Goal: Information Seeking & Learning: Learn about a topic

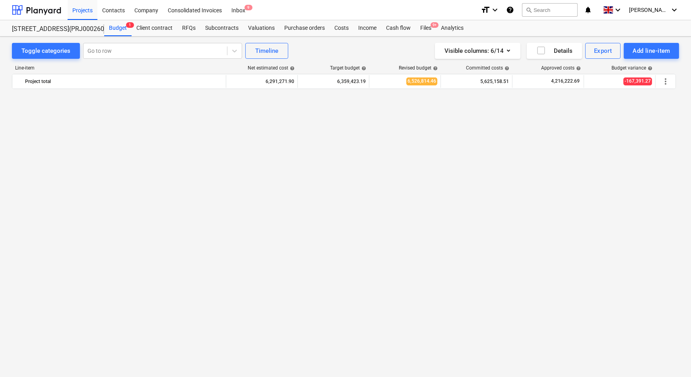
scroll to position [833, 0]
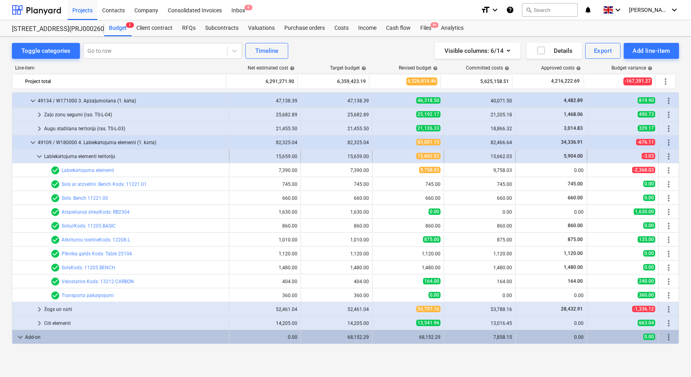
click at [39, 156] on span "keyboard_arrow_down" at bounding box center [40, 157] width 10 height 10
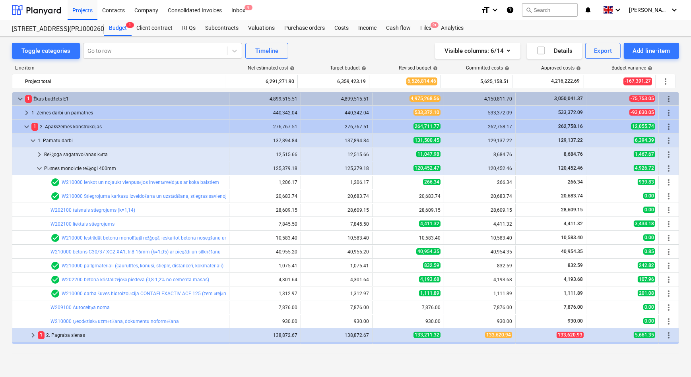
scroll to position [0, 0]
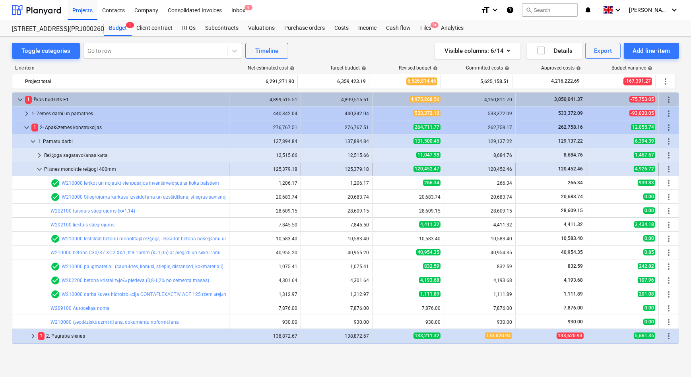
click at [37, 168] on span "keyboard_arrow_down" at bounding box center [40, 169] width 10 height 10
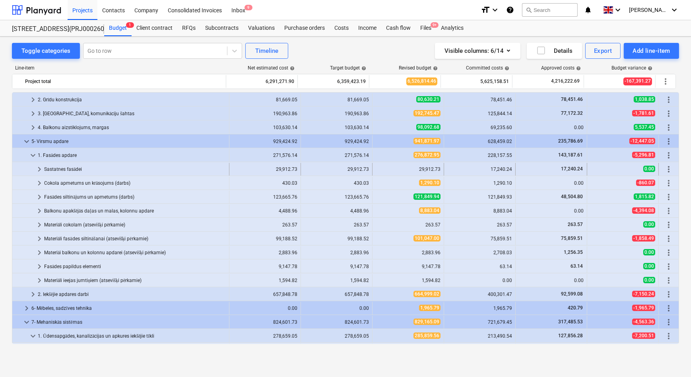
scroll to position [144, 0]
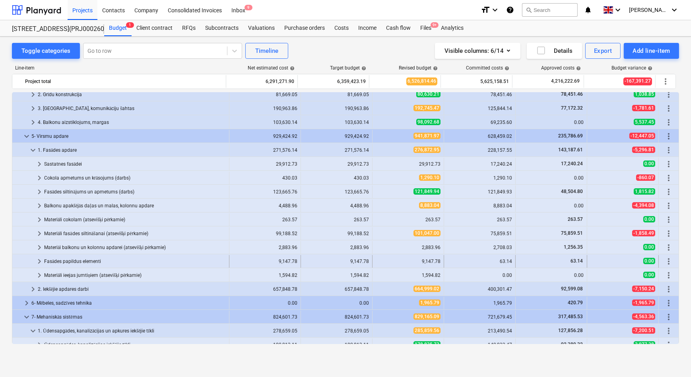
click at [38, 261] on span "keyboard_arrow_right" at bounding box center [40, 262] width 10 height 10
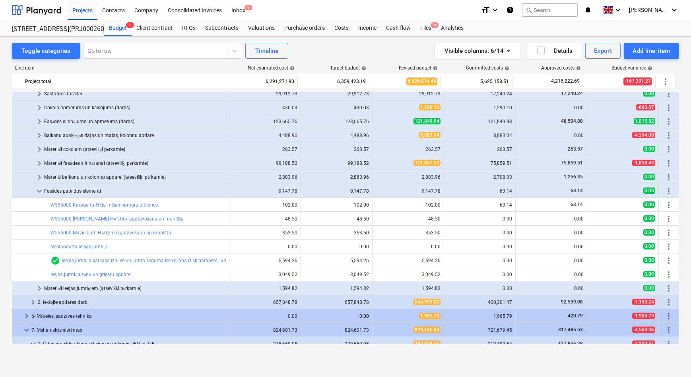
scroll to position [217, 0]
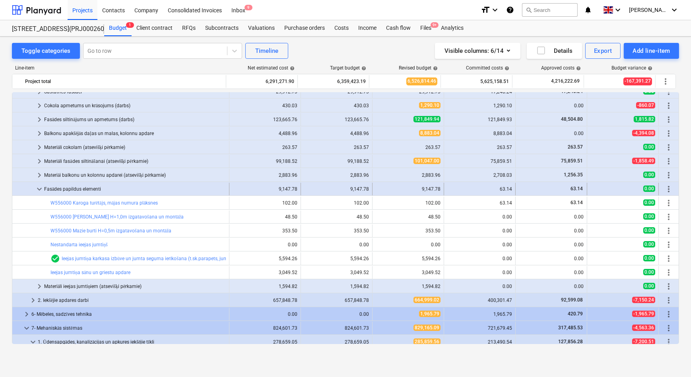
click at [39, 189] on span "keyboard_arrow_down" at bounding box center [40, 189] width 10 height 10
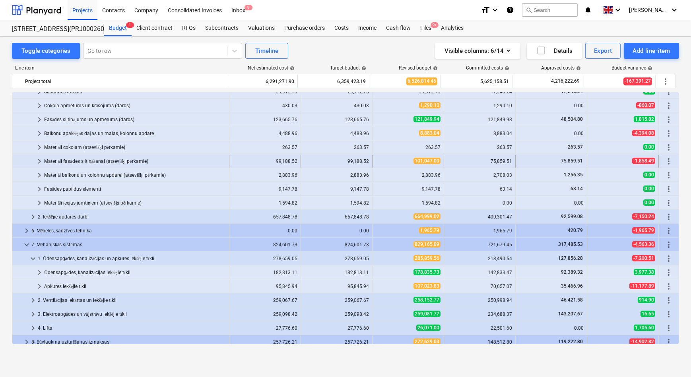
click at [39, 162] on span "keyboard_arrow_right" at bounding box center [40, 162] width 10 height 10
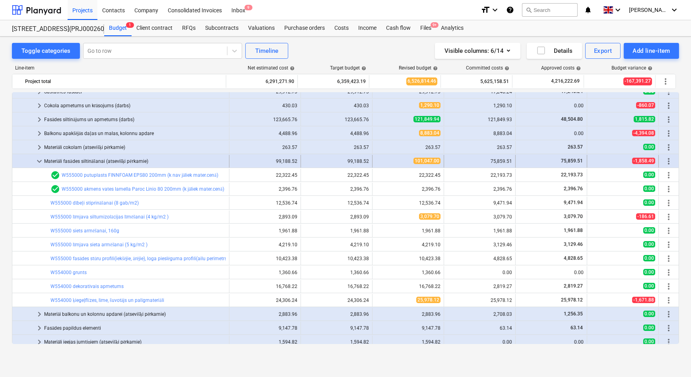
click at [40, 159] on span "keyboard_arrow_down" at bounding box center [40, 162] width 10 height 10
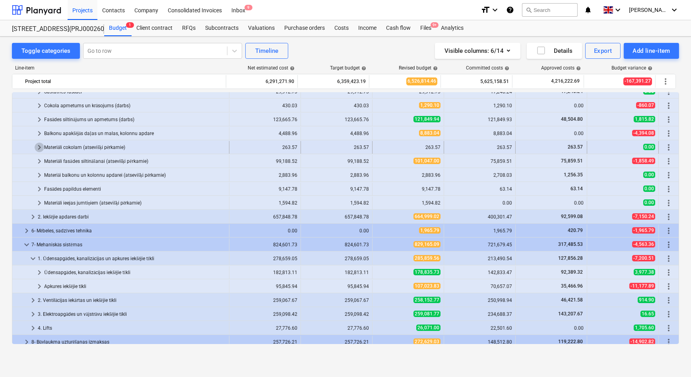
click at [39, 147] on span "keyboard_arrow_right" at bounding box center [40, 148] width 10 height 10
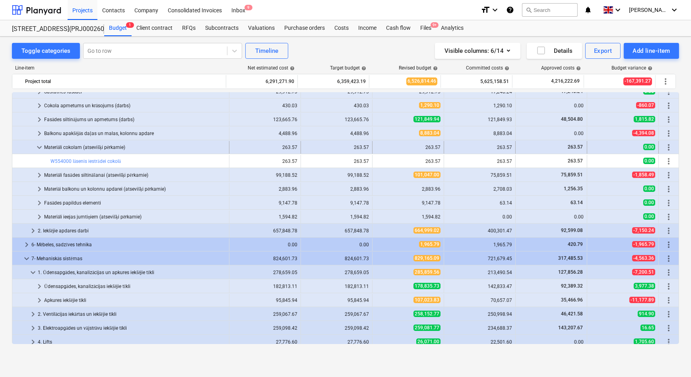
click at [40, 146] on span "keyboard_arrow_down" at bounding box center [40, 148] width 10 height 10
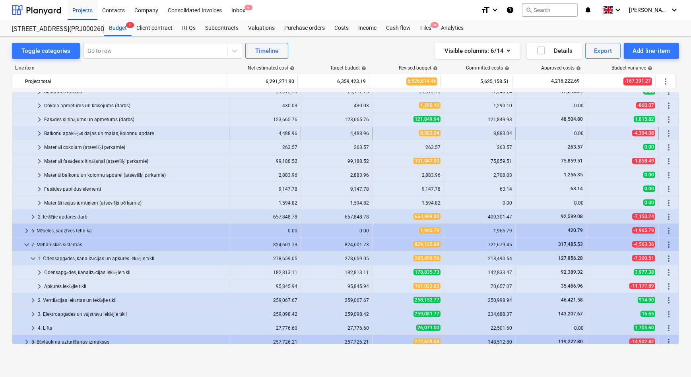
click at [39, 129] on span "keyboard_arrow_right" at bounding box center [40, 134] width 10 height 10
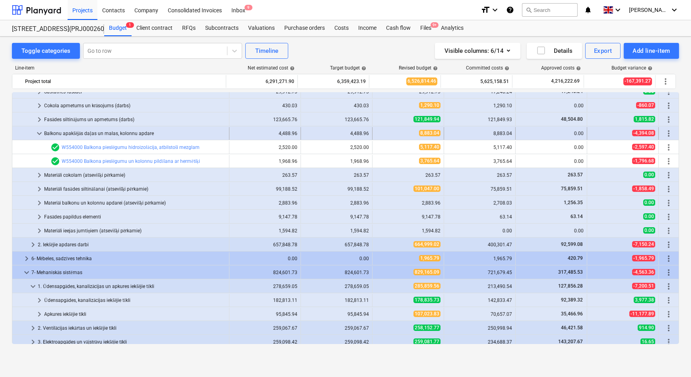
click at [39, 132] on span "keyboard_arrow_down" at bounding box center [40, 134] width 10 height 10
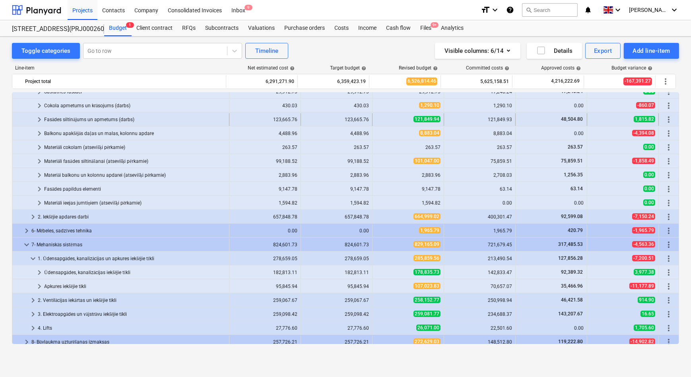
click at [40, 118] on span "keyboard_arrow_right" at bounding box center [40, 120] width 10 height 10
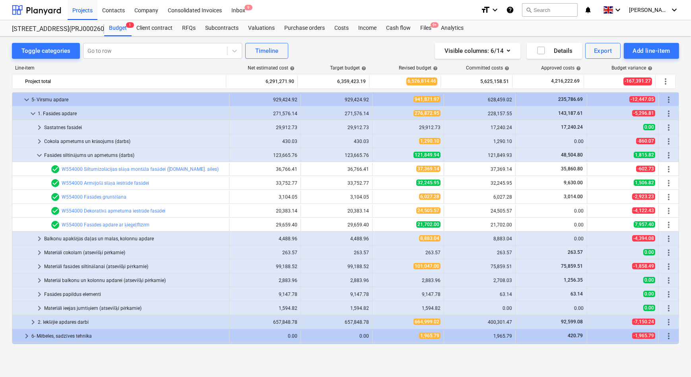
scroll to position [180, 0]
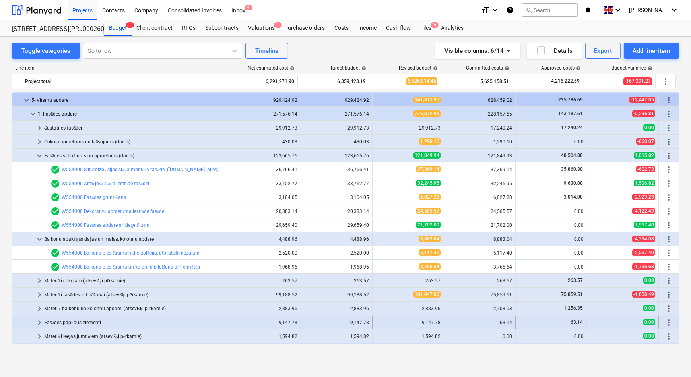
click at [38, 323] on span "keyboard_arrow_right" at bounding box center [40, 323] width 10 height 10
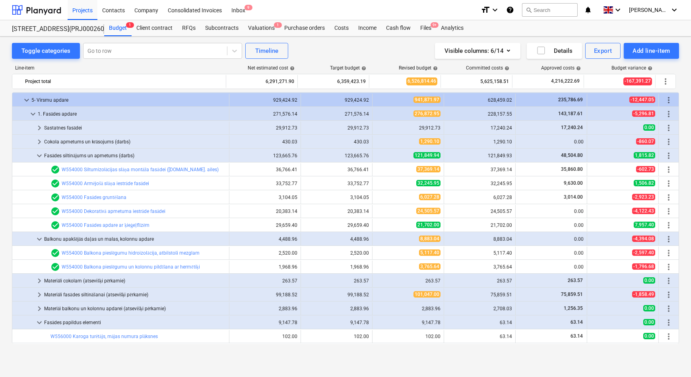
click at [38, 323] on span "keyboard_arrow_down" at bounding box center [40, 323] width 10 height 10
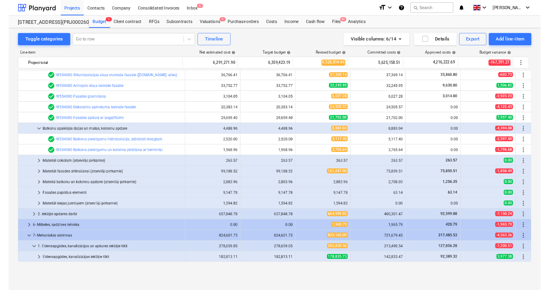
scroll to position [217, 0]
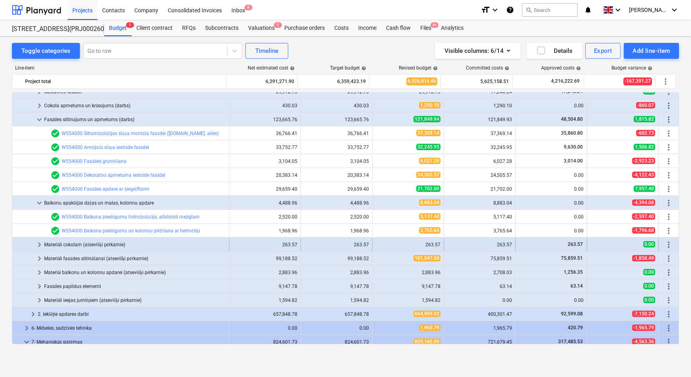
click at [39, 247] on span "keyboard_arrow_right" at bounding box center [40, 245] width 10 height 10
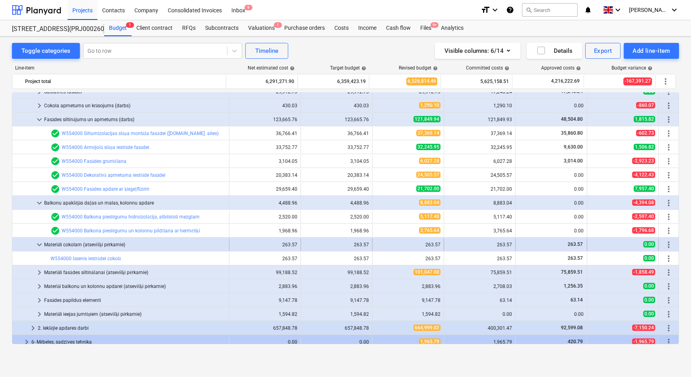
click at [38, 245] on span "keyboard_arrow_down" at bounding box center [40, 245] width 10 height 10
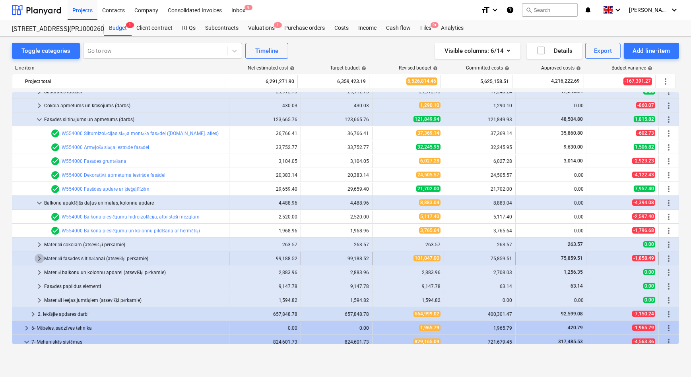
click at [40, 258] on span "keyboard_arrow_right" at bounding box center [40, 259] width 10 height 10
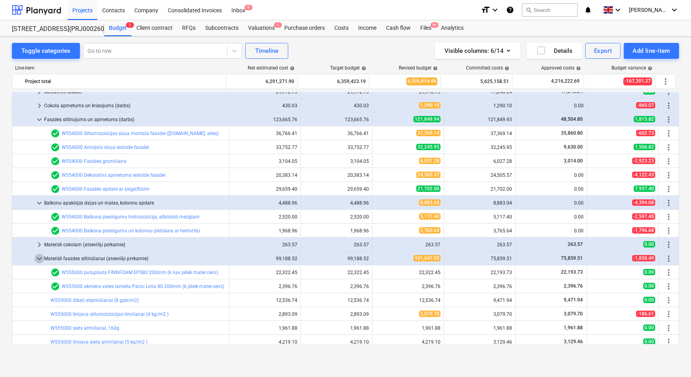
click at [40, 258] on span "keyboard_arrow_down" at bounding box center [40, 259] width 10 height 10
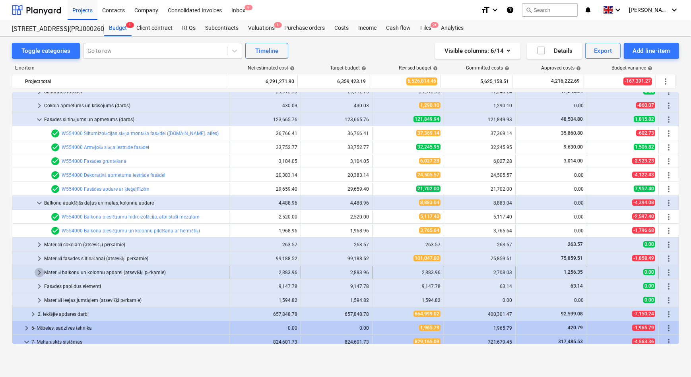
click at [37, 275] on span "keyboard_arrow_right" at bounding box center [40, 273] width 10 height 10
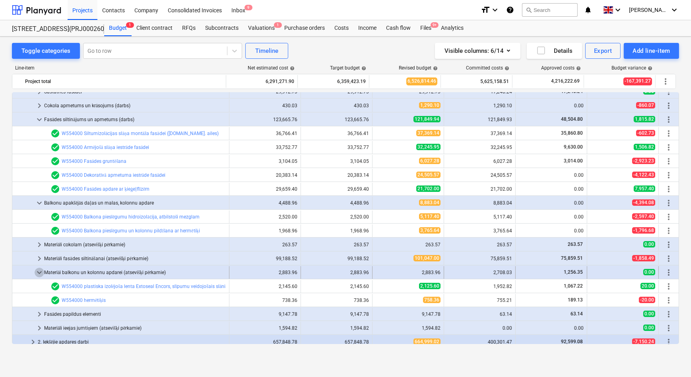
click at [37, 274] on span "keyboard_arrow_down" at bounding box center [40, 273] width 10 height 10
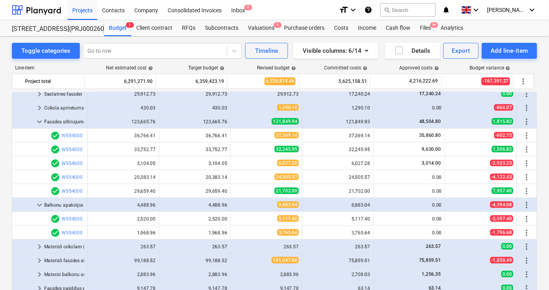
scroll to position [180, 0]
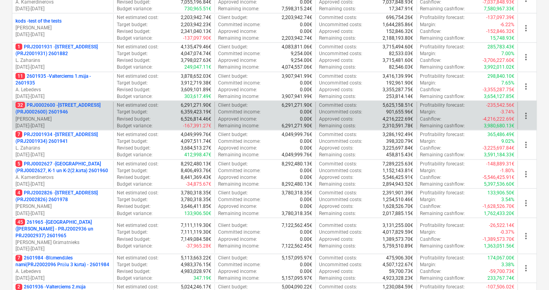
scroll to position [289, 0]
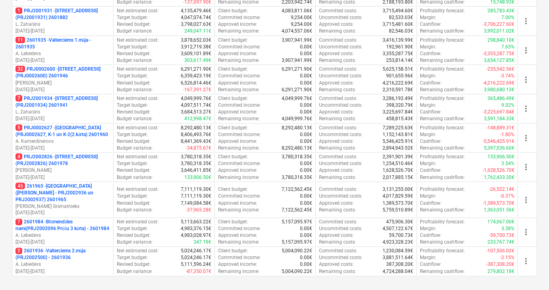
click at [63, 156] on p "4 PRJ2002826 - [STREET_ADDRESS] (PRJ2002826) 2601978" at bounding box center [62, 161] width 95 height 14
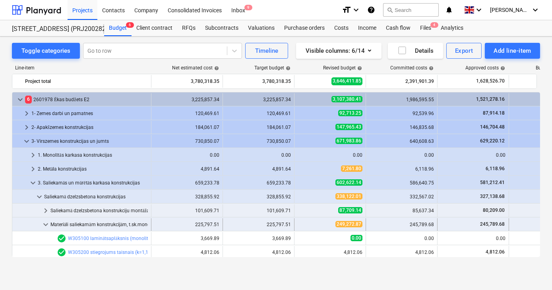
scroll to position [79, 0]
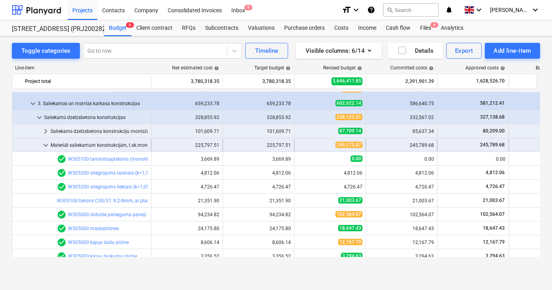
click at [45, 145] on span "keyboard_arrow_down" at bounding box center [46, 146] width 10 height 10
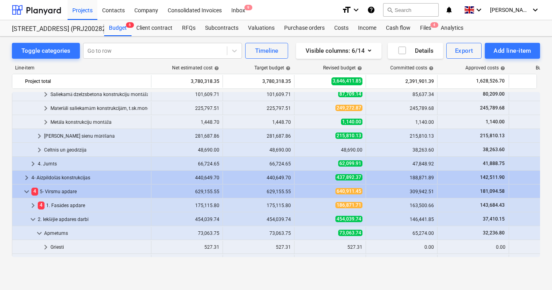
scroll to position [151, 0]
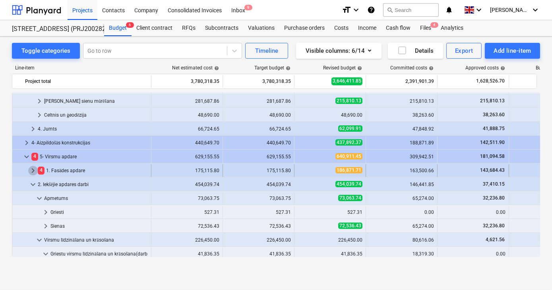
click at [33, 169] on span "keyboard_arrow_right" at bounding box center [33, 171] width 10 height 10
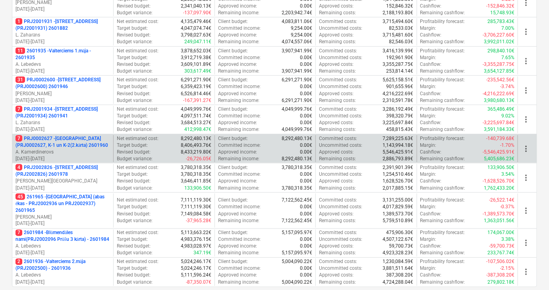
scroll to position [289, 0]
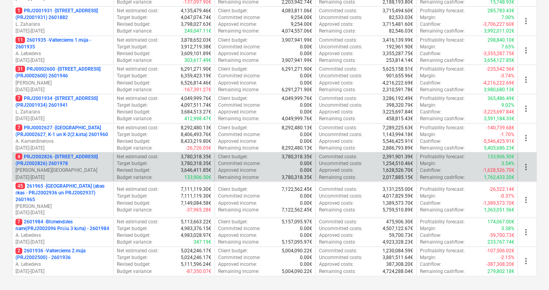
click at [62, 157] on p "4 PRJ2002826 - [STREET_ADDRESS] (PRJ2002826) 2601978" at bounding box center [62, 161] width 95 height 14
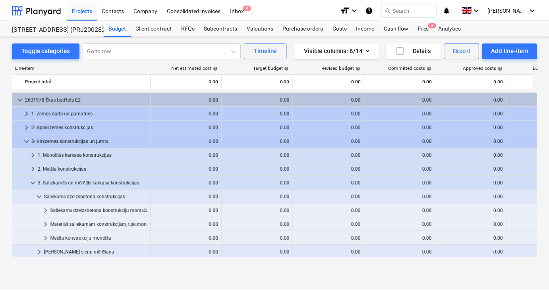
scroll to position [151, 0]
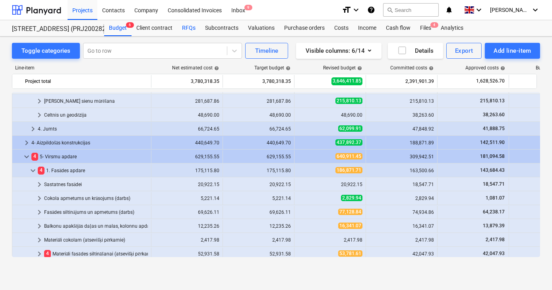
click at [190, 25] on div "RFQs" at bounding box center [188, 28] width 23 height 16
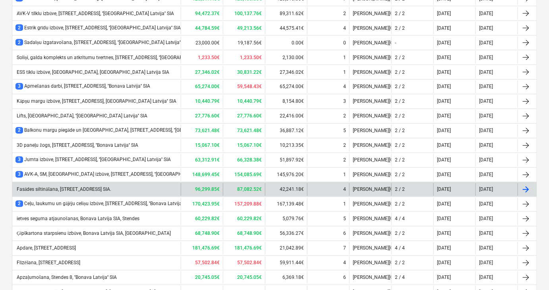
scroll to position [433, 0]
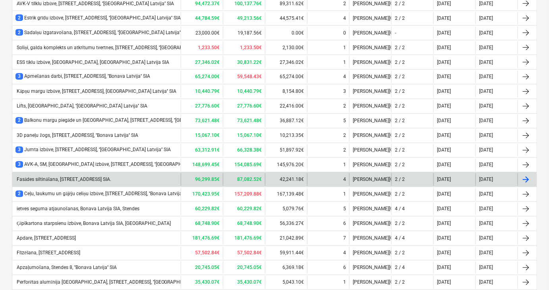
click at [49, 177] on div "Fasādes siltināšana, Stendes iela 8 E2, Bonava Latvija SIA." at bounding box center [63, 180] width 96 height 6
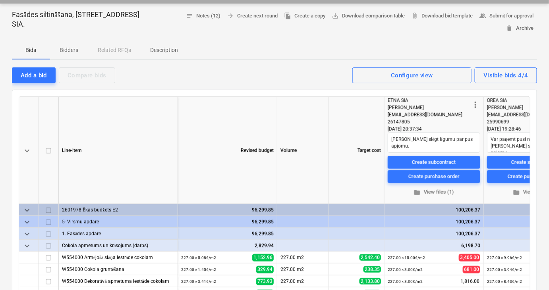
scroll to position [36, 0]
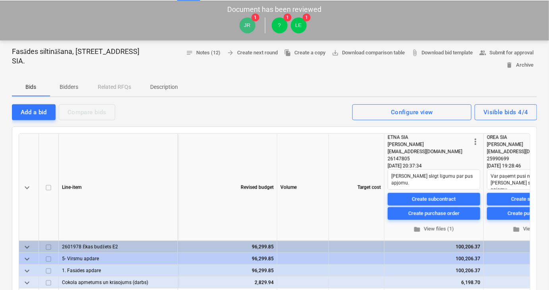
click at [66, 88] on p "Bidders" at bounding box center [69, 87] width 19 height 8
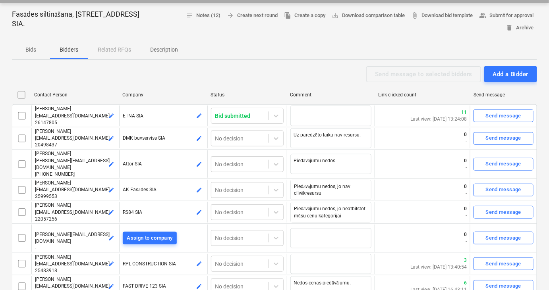
scroll to position [72, 0]
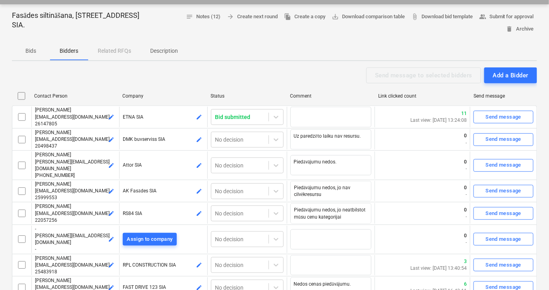
click at [161, 48] on p "Description" at bounding box center [164, 51] width 28 height 8
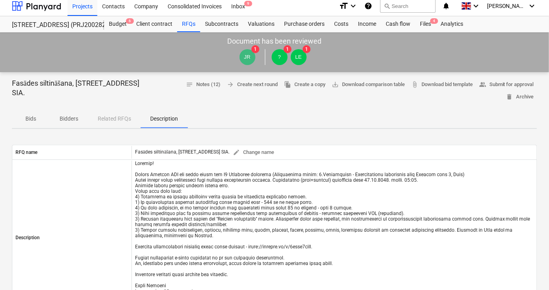
scroll to position [6, 0]
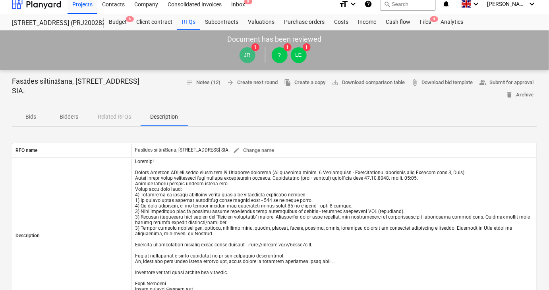
click at [33, 118] on p "Bids" at bounding box center [30, 117] width 19 height 8
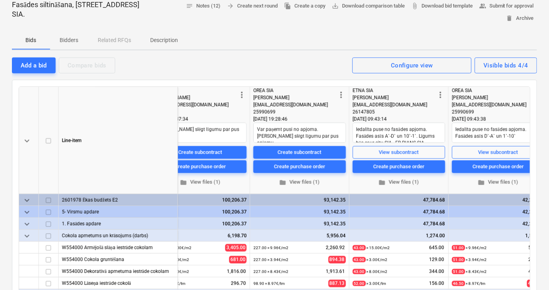
scroll to position [1, 0]
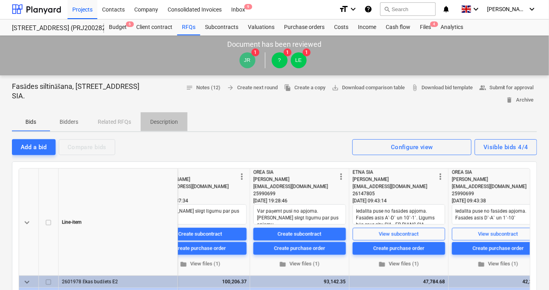
click at [162, 121] on p "Description" at bounding box center [164, 122] width 28 height 8
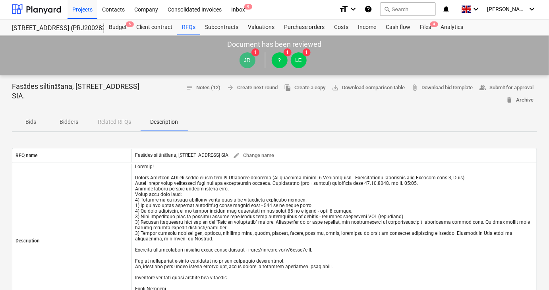
click at [67, 120] on p "Bidders" at bounding box center [69, 122] width 19 height 8
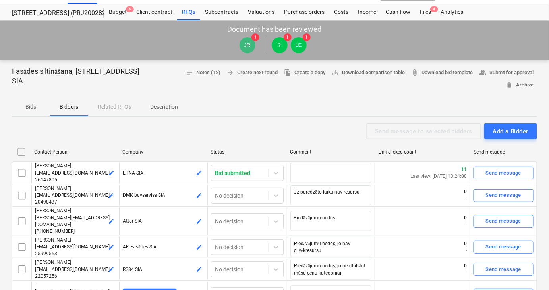
scroll to position [1, 0]
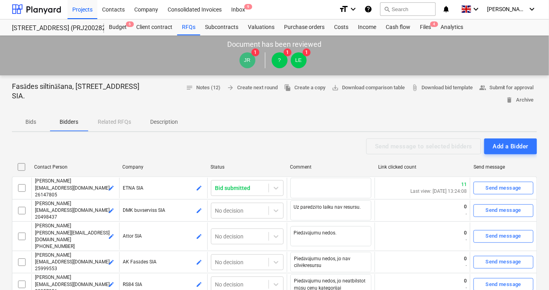
click at [166, 126] on span "Description" at bounding box center [164, 122] width 47 height 13
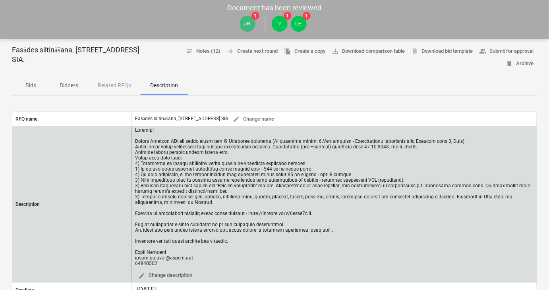
scroll to position [37, 0]
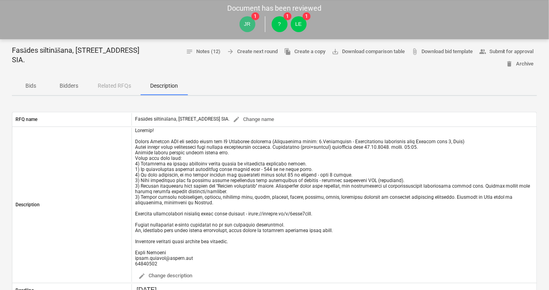
click at [33, 86] on p "Bids" at bounding box center [30, 86] width 19 height 8
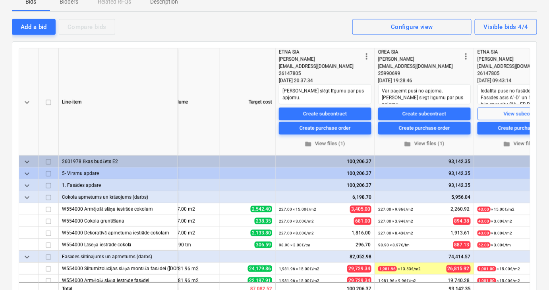
scroll to position [109, 0]
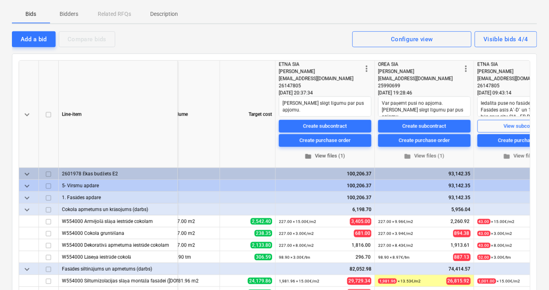
click at [321, 154] on span "folder View files (1)" at bounding box center [325, 156] width 86 height 9
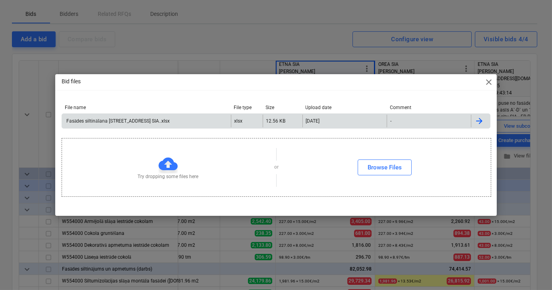
click at [161, 120] on div "Fasādes siltināšana Stendes iela 8 E2 Bonava Latvija SIA..xlsx" at bounding box center [117, 121] width 104 height 6
drag, startPoint x: 490, startPoint y: 81, endPoint x: 480, endPoint y: 80, distance: 10.5
click at [490, 81] on span "close" at bounding box center [489, 82] width 10 height 10
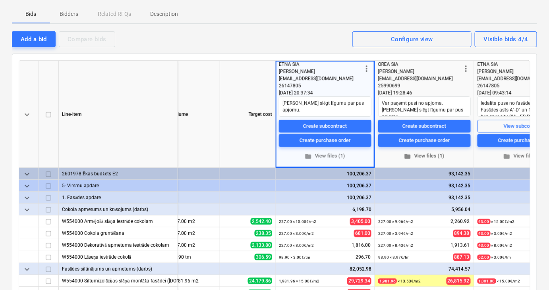
click at [417, 157] on span "folder View files (1)" at bounding box center [424, 156] width 86 height 9
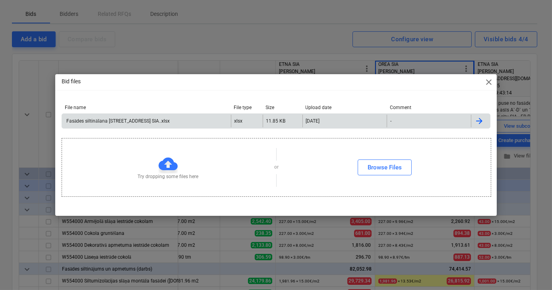
click at [163, 122] on div "Fasādes siltināšana Stendes iela 8 E2 Bonava Latvija SIA..xlsx" at bounding box center [117, 121] width 104 height 6
click at [489, 81] on span "close" at bounding box center [489, 82] width 10 height 10
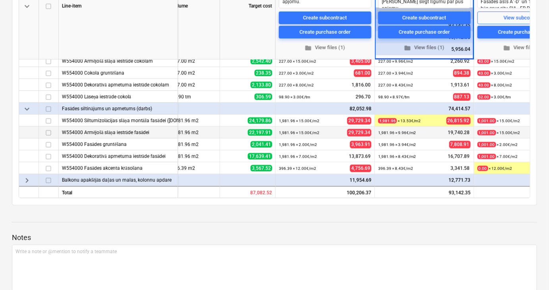
scroll to position [54, 109]
click at [414, 45] on span "folder View files (1)" at bounding box center [424, 48] width 86 height 9
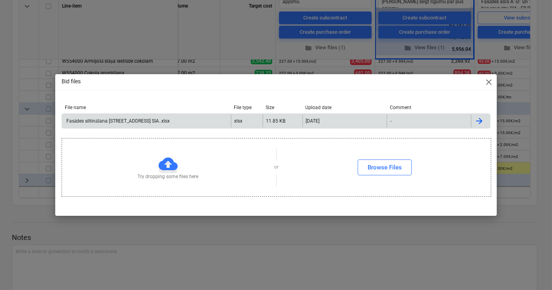
click at [143, 120] on div "Fasādes siltināšana Stendes iela 8 E2 Bonava Latvija SIA..xlsx" at bounding box center [117, 121] width 104 height 6
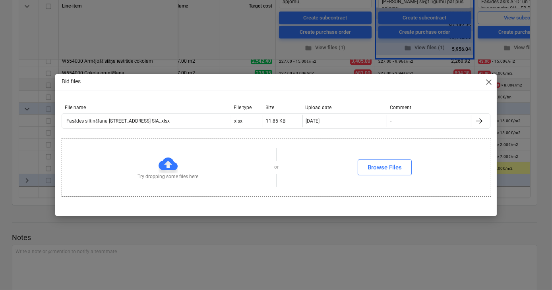
click at [489, 82] on span "close" at bounding box center [489, 82] width 10 height 10
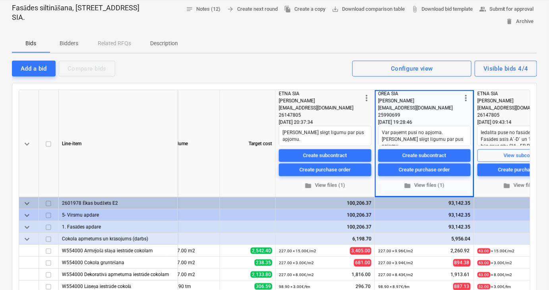
scroll to position [37, 0]
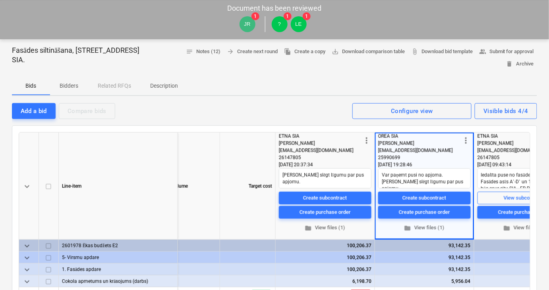
click at [68, 85] on p "Bidders" at bounding box center [69, 86] width 19 height 8
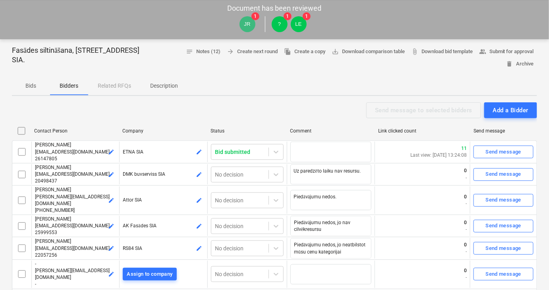
drag, startPoint x: 25, startPoint y: 89, endPoint x: 31, endPoint y: 90, distance: 6.5
click at [25, 89] on p "Bids" at bounding box center [30, 86] width 19 height 8
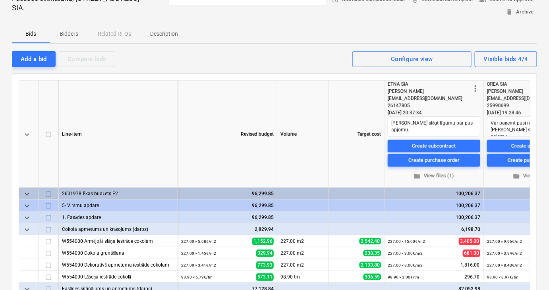
scroll to position [1, 0]
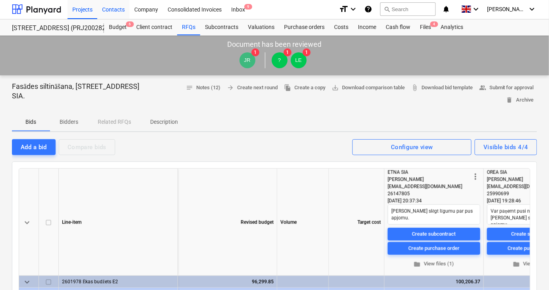
click at [114, 8] on div "Contacts" at bounding box center [113, 9] width 32 height 20
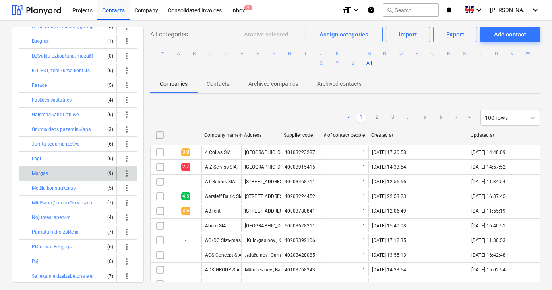
scroll to position [67, 0]
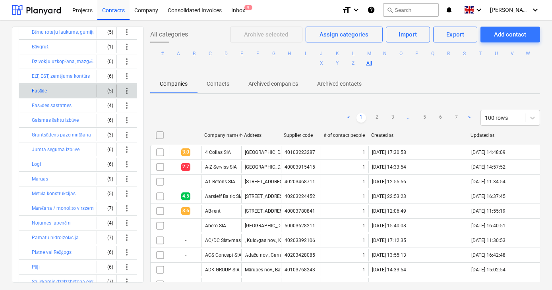
click at [40, 90] on button "Fasāde" at bounding box center [39, 91] width 15 height 10
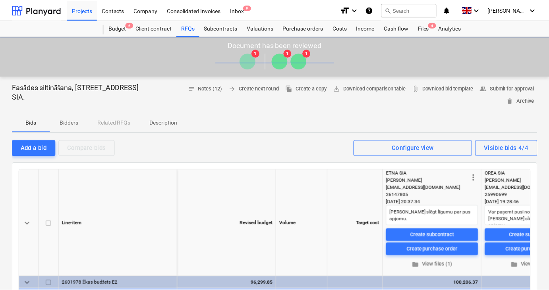
scroll to position [1, 0]
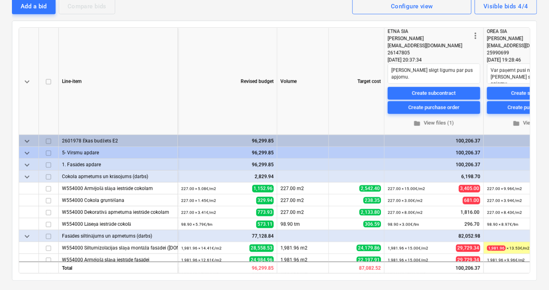
type textarea "x"
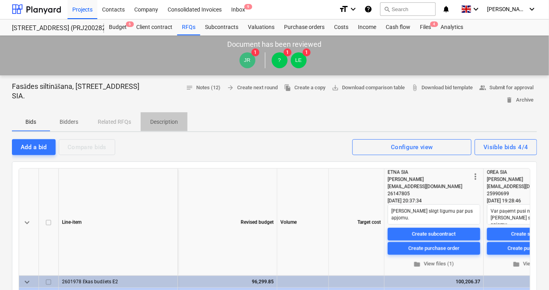
click at [161, 119] on p "Description" at bounding box center [164, 122] width 28 height 8
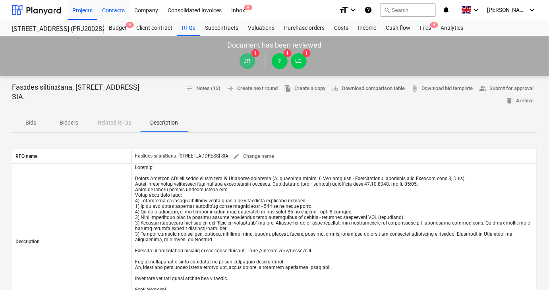
drag, startPoint x: 109, startPoint y: 13, endPoint x: 114, endPoint y: 12, distance: 4.8
click at [109, 13] on div "Contacts" at bounding box center [113, 10] width 32 height 20
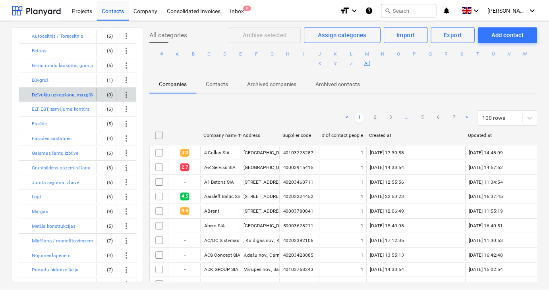
scroll to position [72, 0]
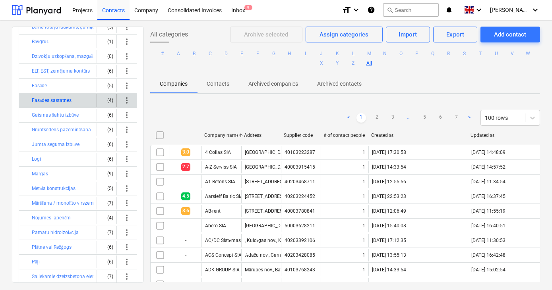
click at [61, 102] on button "Fasādes sastatnes" at bounding box center [52, 101] width 40 height 10
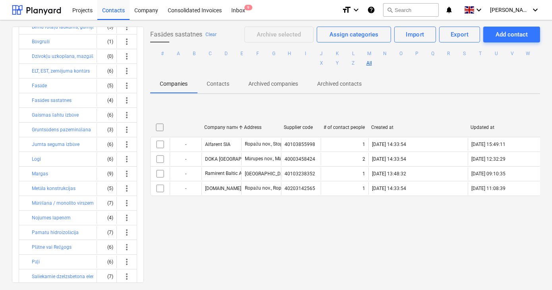
click at [244, 242] on div "Fasādes sastatnes Clear Archive selected Assign categories Import Export Add co…" at bounding box center [345, 155] width 402 height 256
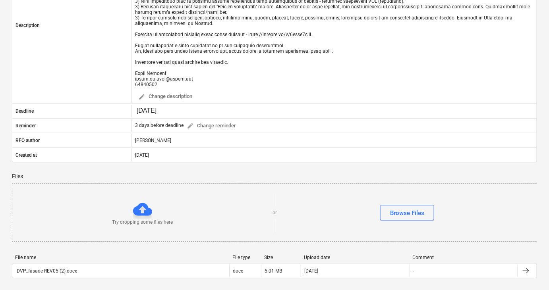
scroll to position [253, 0]
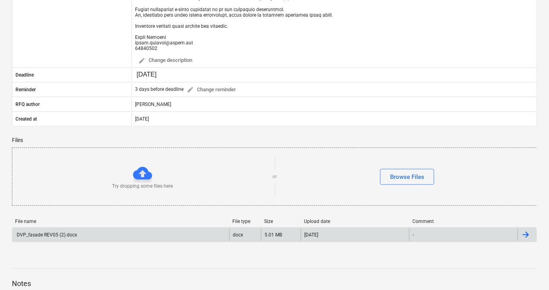
click at [40, 238] on div "DVP_fasade REV05 (2).docx" at bounding box center [46, 235] width 62 height 6
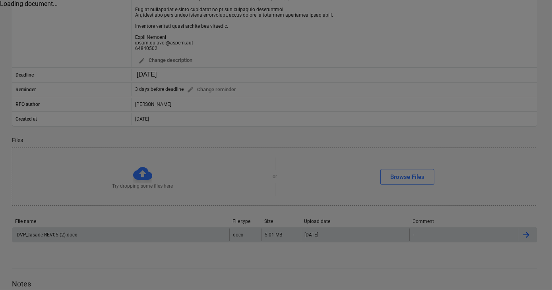
click at [37, 240] on div at bounding box center [276, 145] width 552 height 290
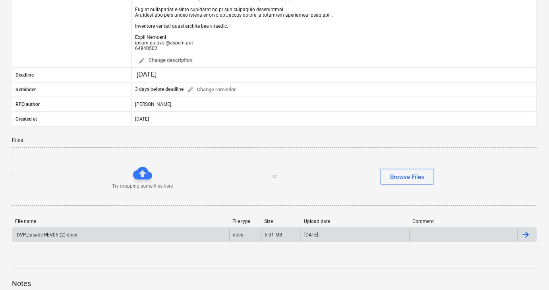
click at [39, 237] on div "DVP_fasade REV05 (2).docx" at bounding box center [46, 235] width 62 height 6
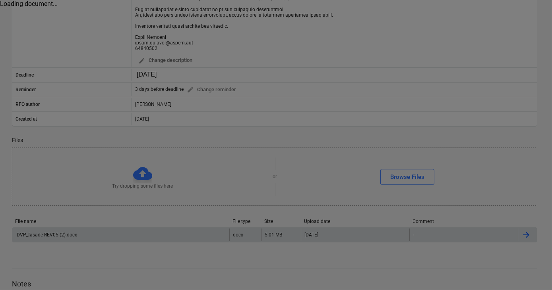
click at [114, 265] on div at bounding box center [276, 145] width 552 height 290
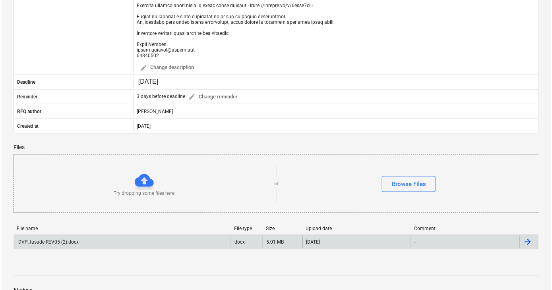
scroll to position [289, 0]
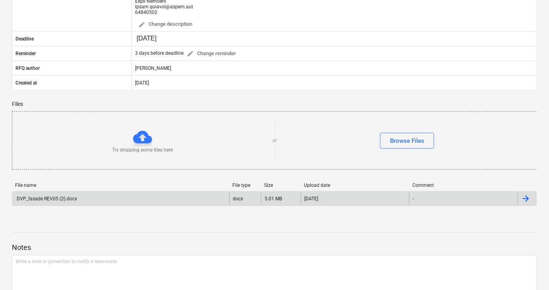
click at [43, 202] on div "DVP_fasade REV05 (2).docx" at bounding box center [46, 199] width 62 height 6
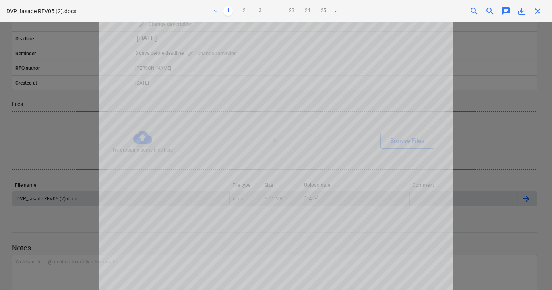
scroll to position [0, 0]
click at [243, 10] on link "2" at bounding box center [244, 11] width 10 height 10
click at [259, 10] on link "3" at bounding box center [260, 11] width 10 height 10
click at [268, 11] on link "4" at bounding box center [268, 11] width 10 height 10
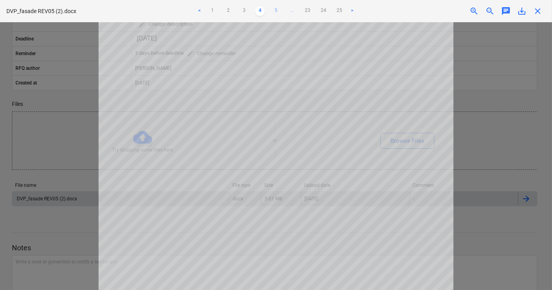
click at [274, 10] on link "5" at bounding box center [276, 11] width 10 height 10
click at [282, 10] on link "6" at bounding box center [284, 11] width 10 height 10
click at [290, 8] on link "7" at bounding box center [292, 11] width 10 height 10
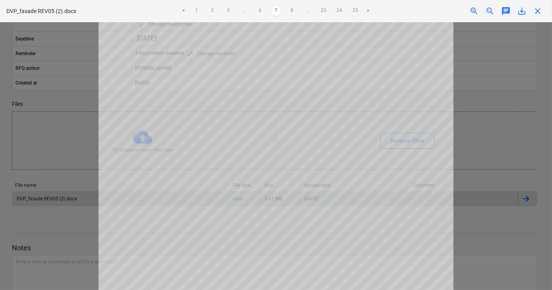
scroll to position [72, 0]
click at [292, 9] on link "8" at bounding box center [292, 11] width 10 height 10
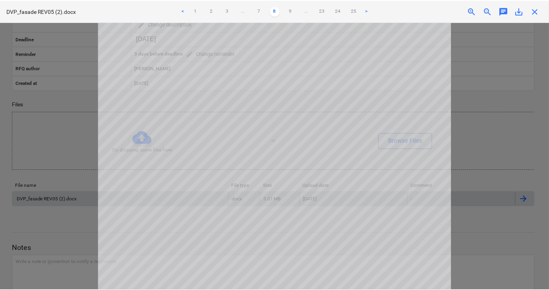
scroll to position [0, 0]
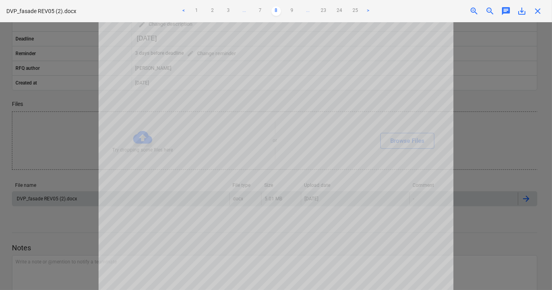
click at [540, 9] on span "close" at bounding box center [538, 11] width 10 height 10
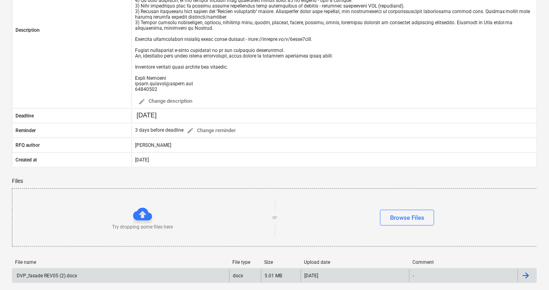
scroll to position [180, 0]
